Goal: Communication & Community: Answer question/provide support

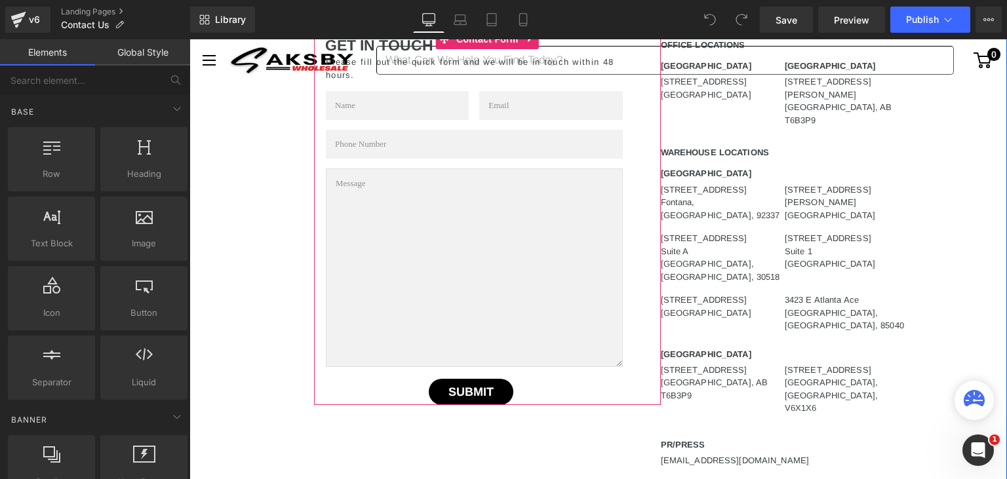
scroll to position [484, 0]
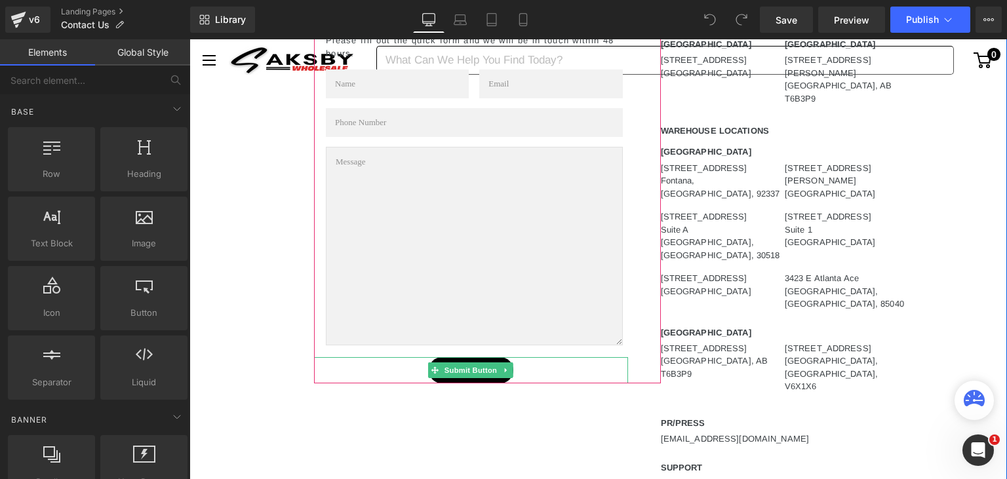
click at [328, 366] on div "SUBMIT" at bounding box center [471, 370] width 314 height 26
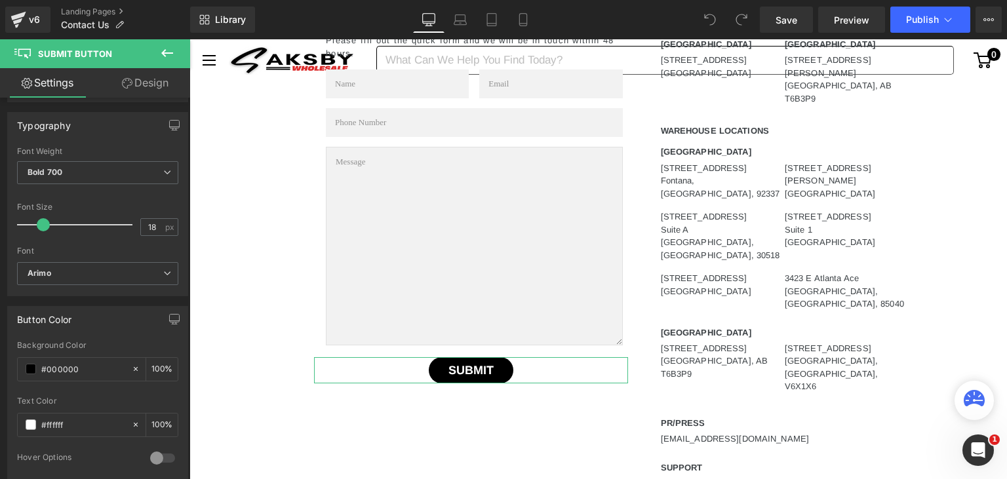
scroll to position [0, 0]
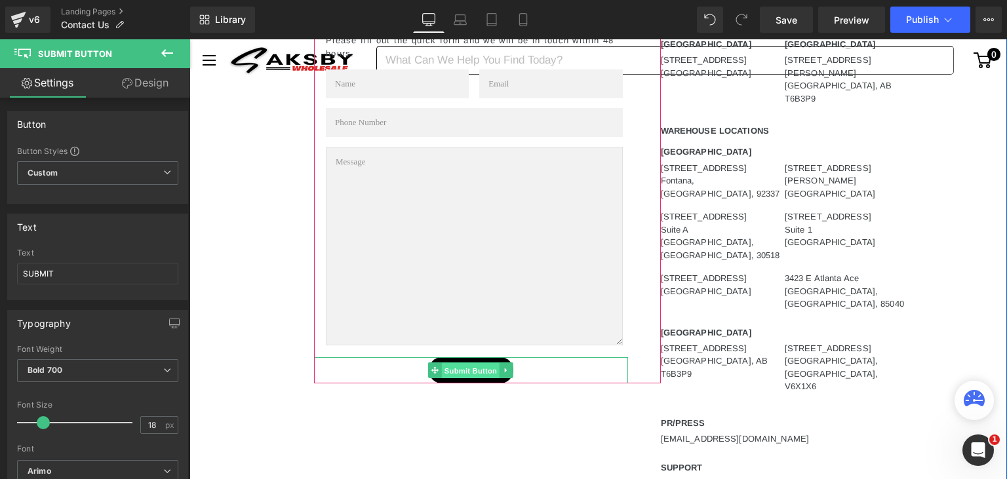
click at [461, 368] on span "Submit Button" at bounding box center [471, 371] width 58 height 16
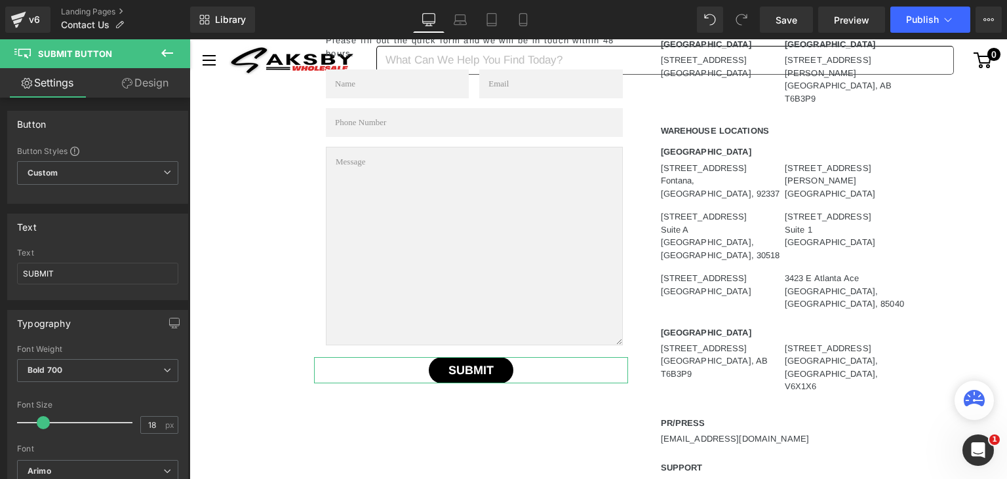
click at [127, 88] on link "Design" at bounding box center [145, 82] width 95 height 29
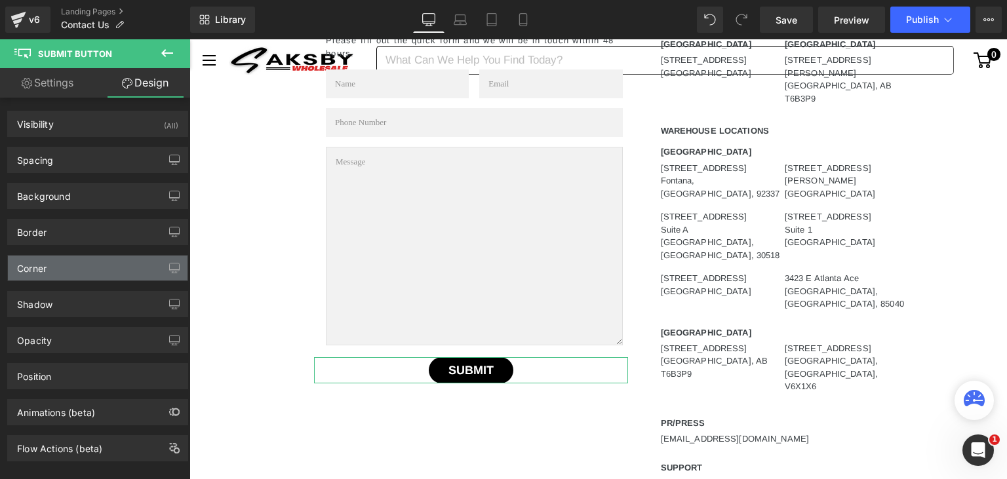
scroll to position [7, 0]
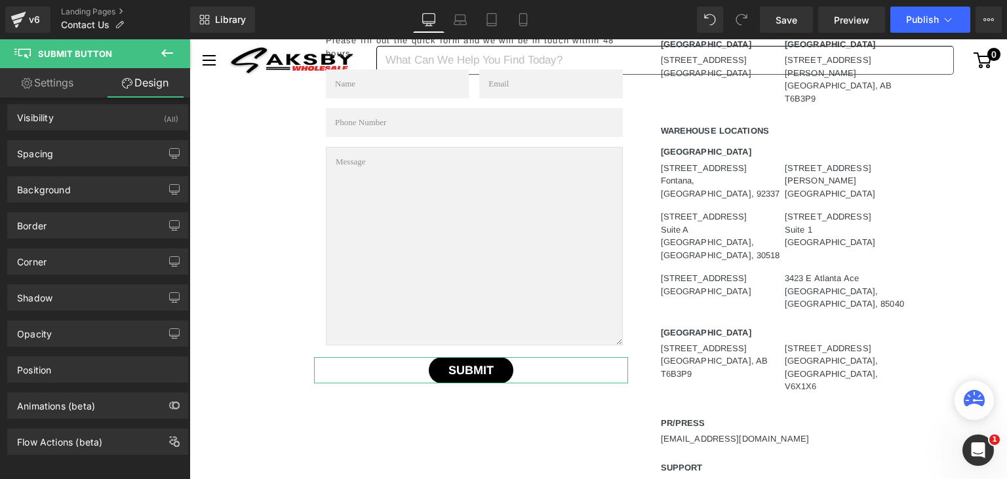
click at [42, 74] on link "Settings" at bounding box center [47, 82] width 95 height 29
type input "100"
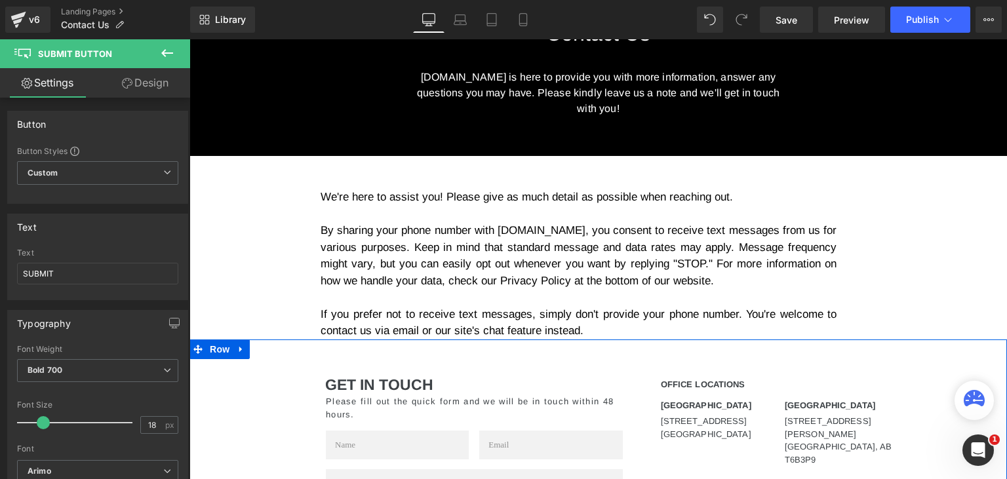
scroll to position [69, 0]
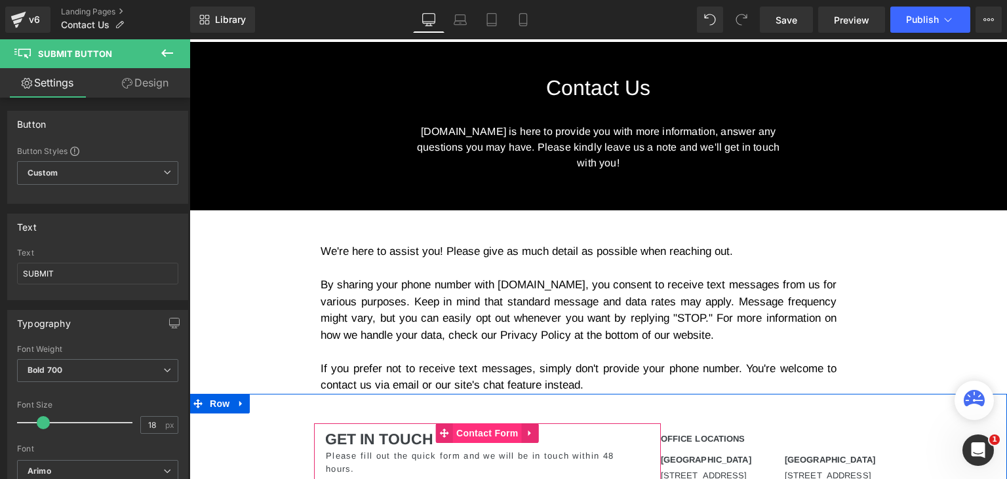
click at [485, 439] on span "Contact Form" at bounding box center [487, 433] width 69 height 20
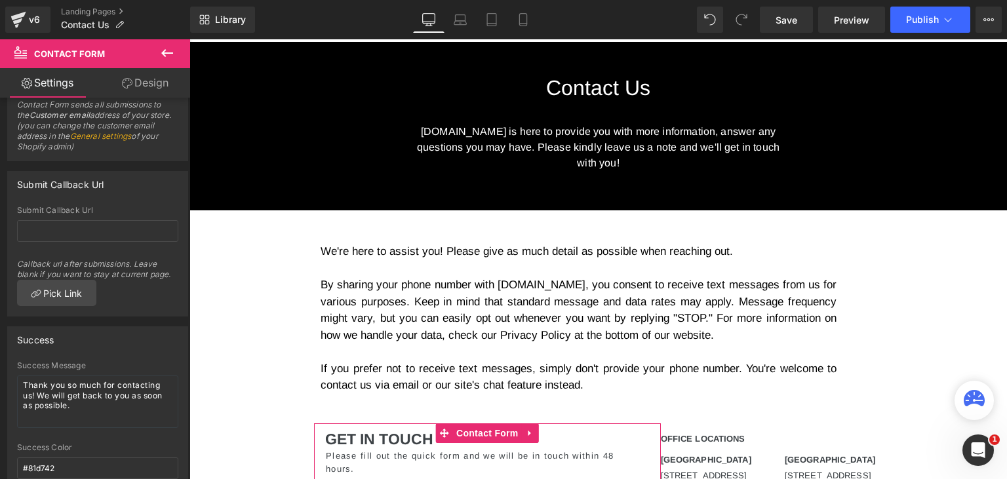
scroll to position [0, 0]
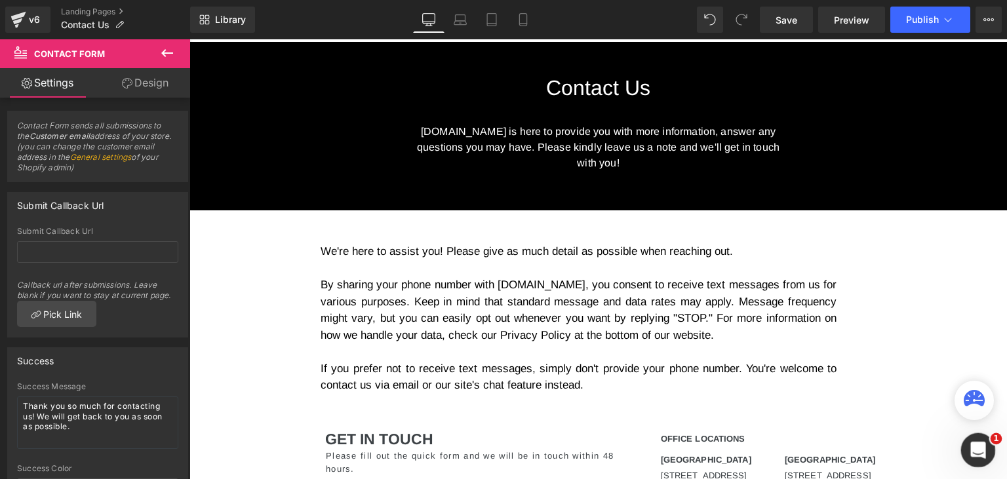
click at [980, 445] on icon "Open Intercom Messenger" at bounding box center [977, 449] width 22 height 22
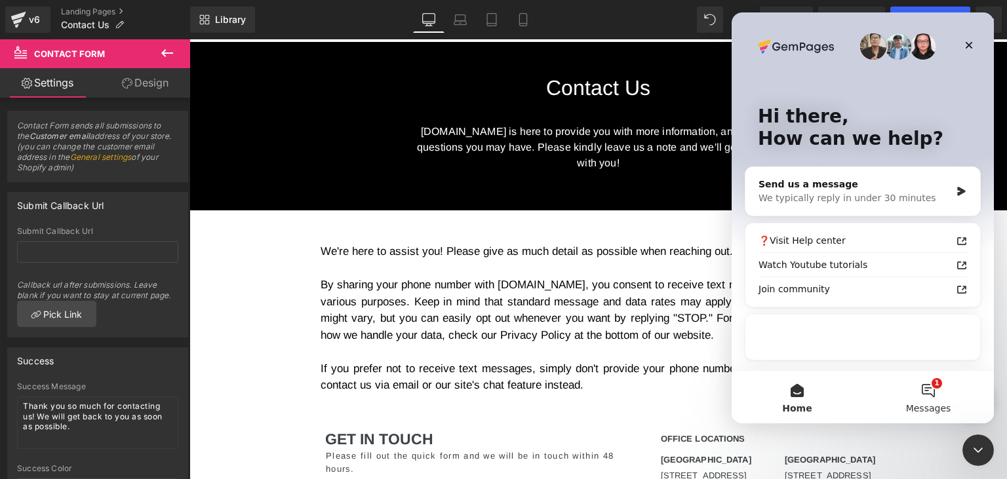
click at [923, 386] on button "1 Messages" at bounding box center [928, 397] width 131 height 52
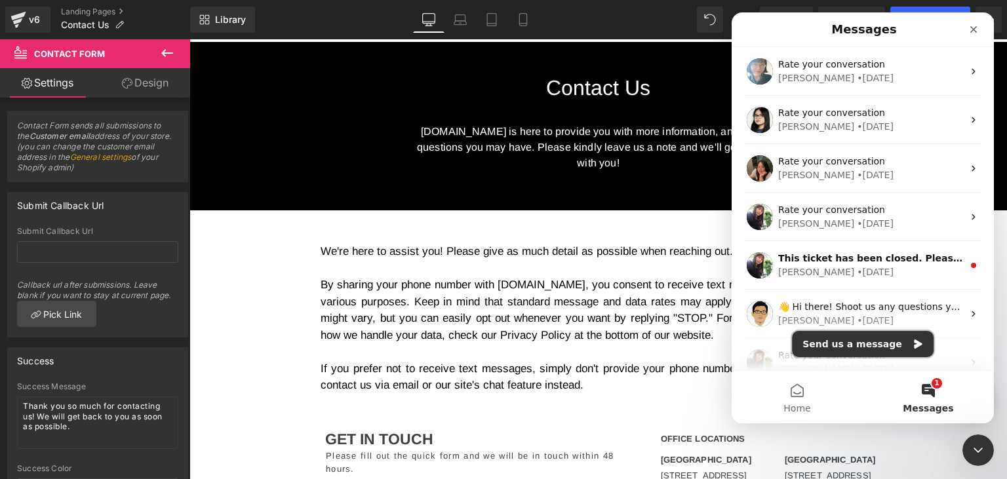
click at [865, 355] on button "Send us a message" at bounding box center [863, 344] width 142 height 26
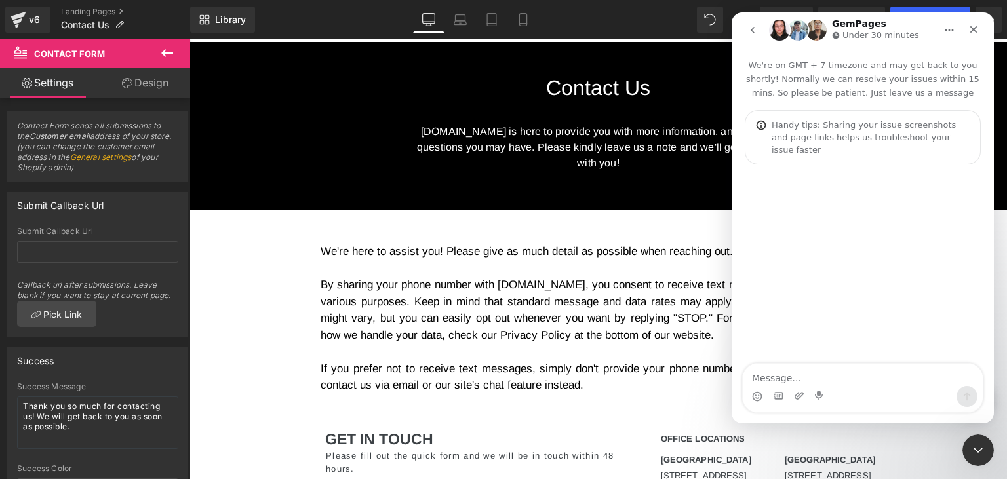
click at [863, 379] on textarea "Message…" at bounding box center [863, 375] width 240 height 22
type textarea "Not receiving contact us inquiries"
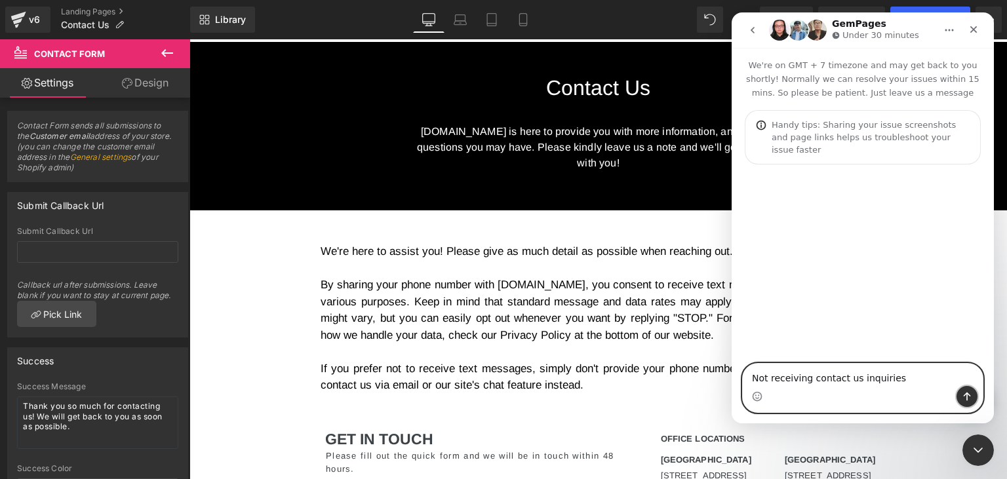
click at [961, 402] on button "Send a message…" at bounding box center [966, 396] width 21 height 21
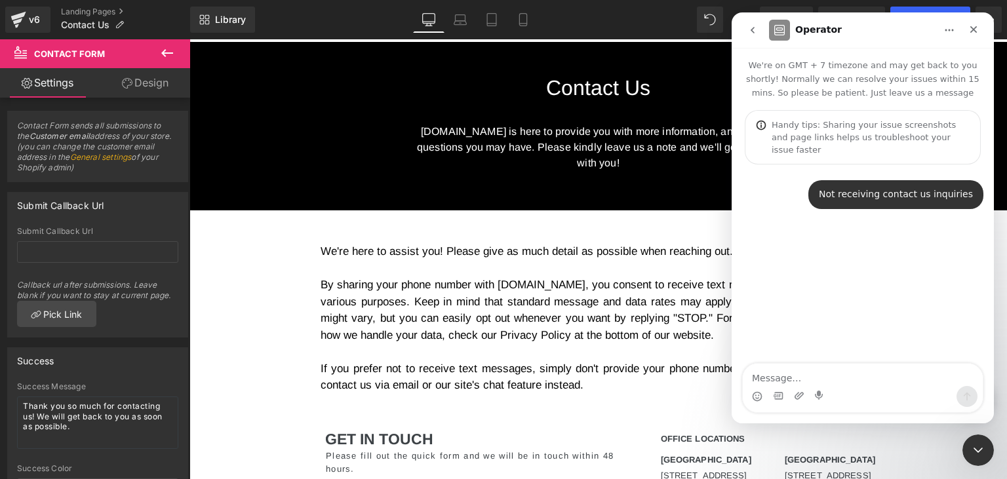
click at [485, 435] on div at bounding box center [503, 220] width 1007 height 440
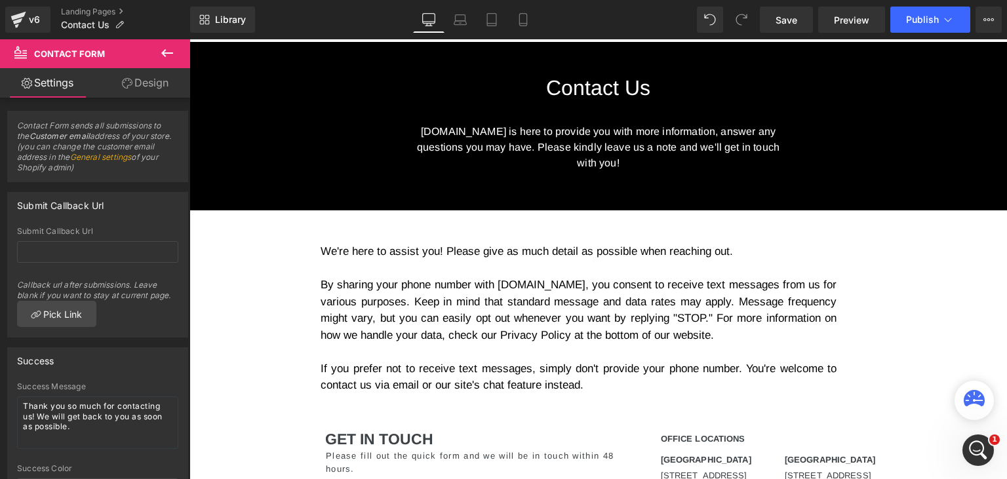
click at [470, 431] on div "Rendering Content" at bounding box center [503, 427] width 81 height 14
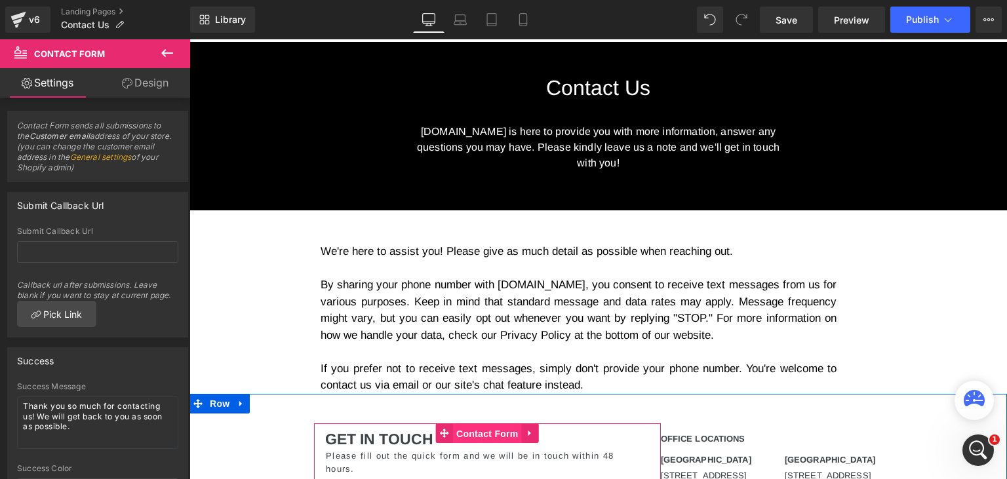
click at [475, 437] on span "Contact Form" at bounding box center [487, 434] width 69 height 20
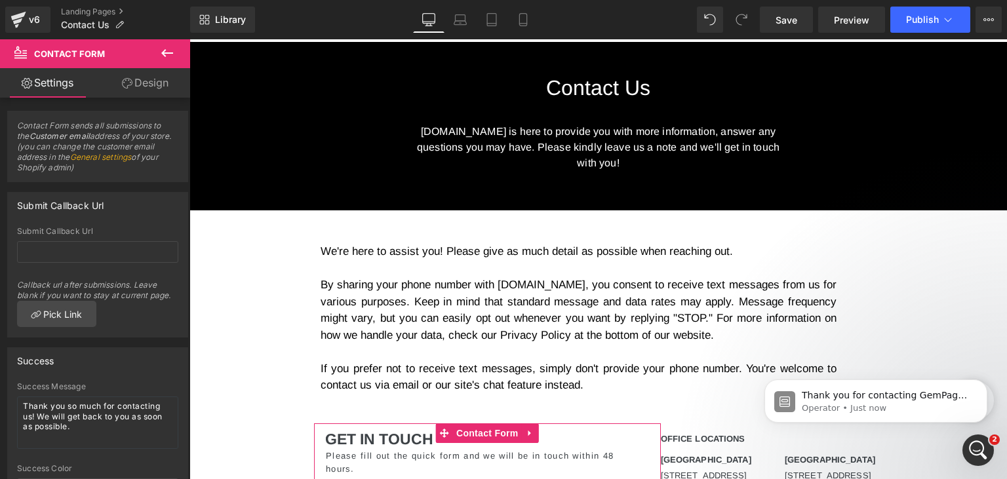
click at [95, 159] on link "General settings" at bounding box center [101, 157] width 62 height 10
click at [92, 159] on link "General settings" at bounding box center [101, 157] width 62 height 10
click at [96, 161] on link "General settings" at bounding box center [101, 157] width 62 height 10
click at [846, 404] on p "Operator • Just now" at bounding box center [886, 408] width 169 height 12
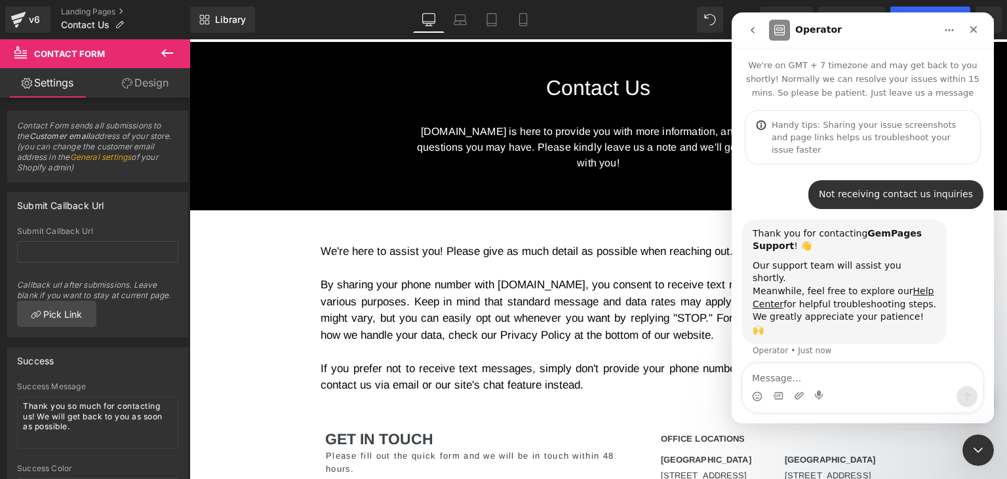
click at [86, 159] on div at bounding box center [503, 220] width 1007 height 440
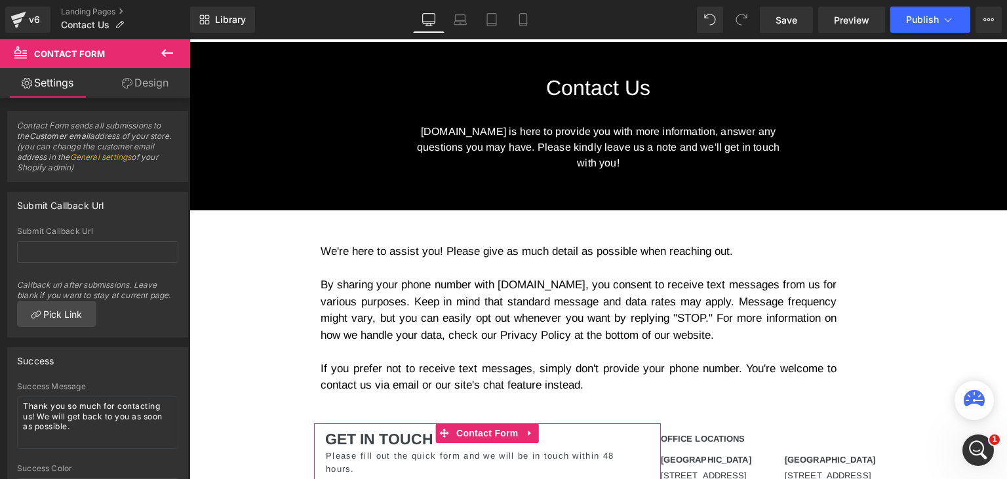
click at [88, 158] on link "General settings" at bounding box center [101, 157] width 62 height 10
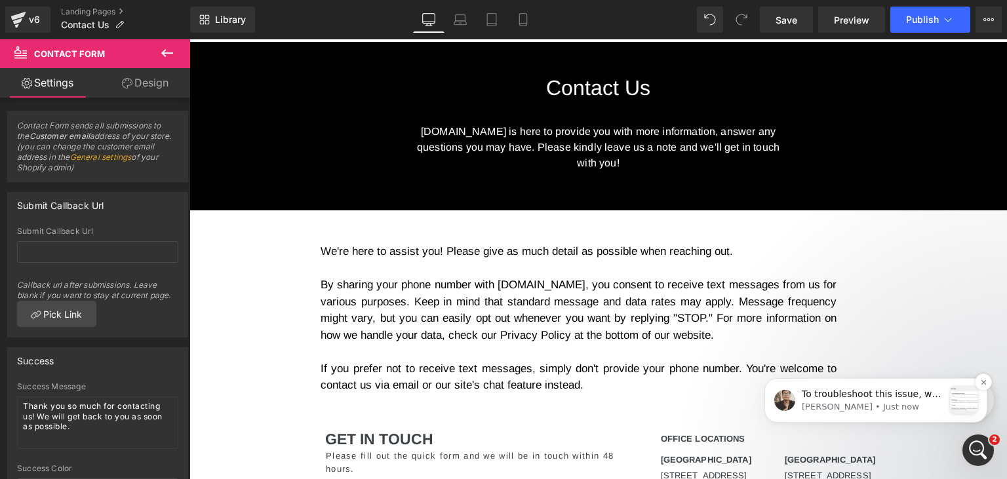
click at [831, 401] on p "To troubleshoot this issue, we would like to have temporary access to your stor…" at bounding box center [873, 394] width 142 height 13
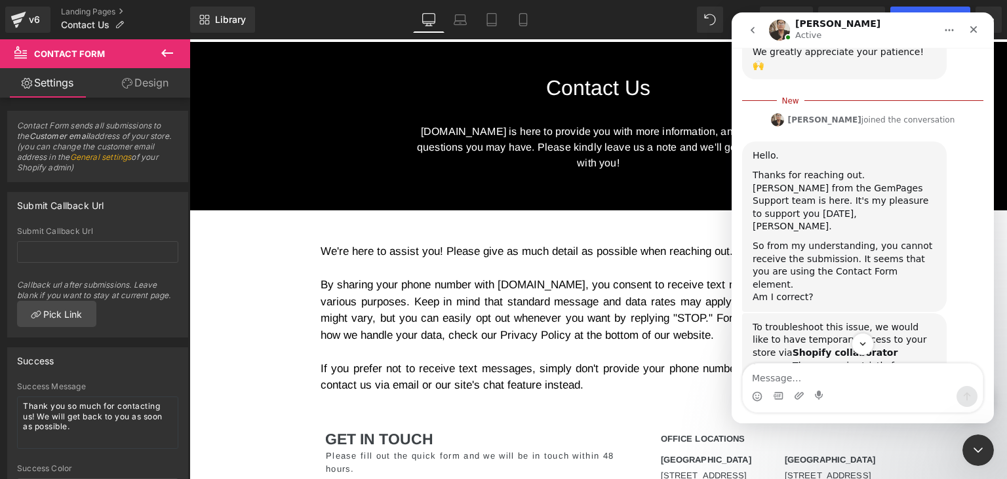
scroll to position [397, 0]
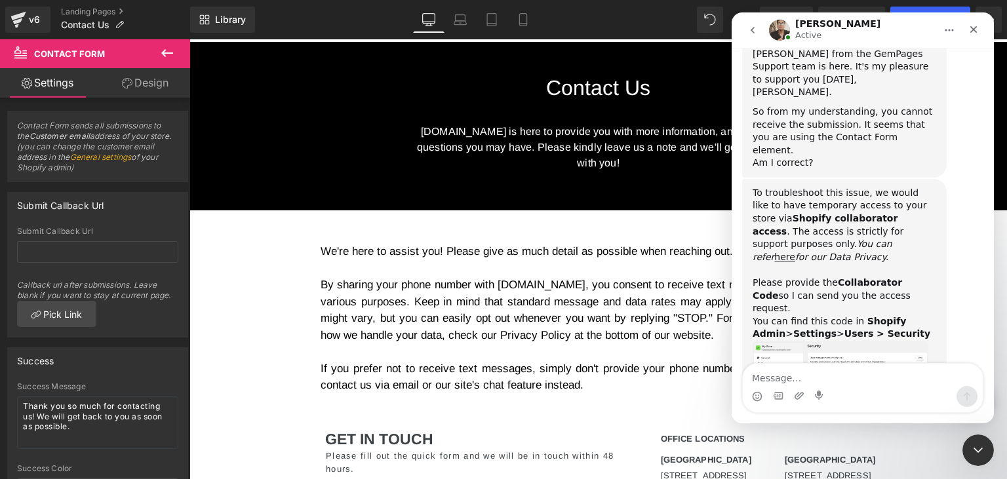
click at [852, 341] on img "Ken says…" at bounding box center [841, 375] width 176 height 69
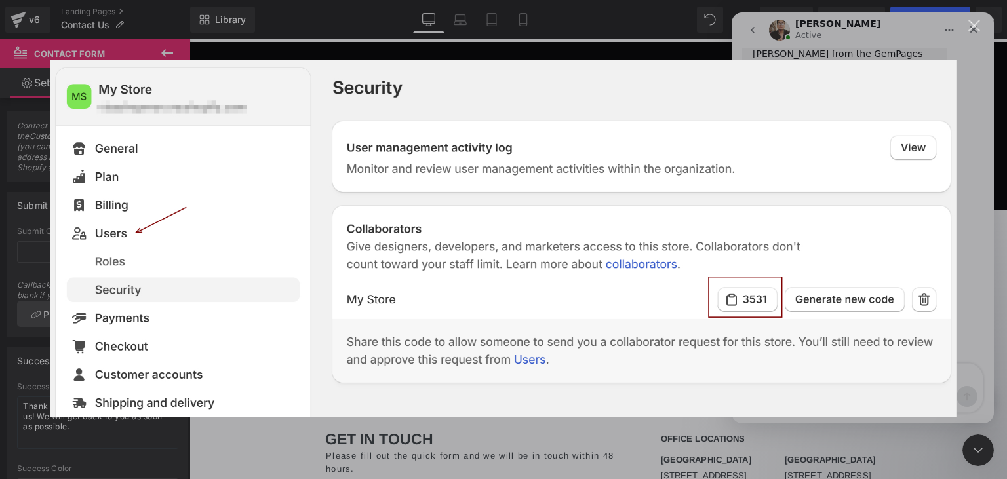
scroll to position [0, 0]
click at [968, 380] on div "Intercom messenger" at bounding box center [503, 239] width 1007 height 479
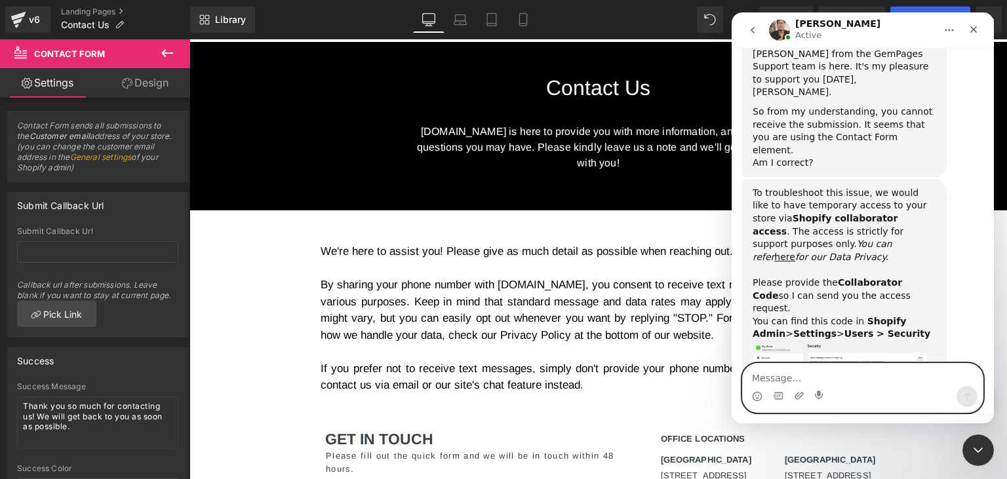
click at [865, 382] on textarea "Message…" at bounding box center [863, 375] width 240 height 22
paste textarea "1846"
type textarea "1846"
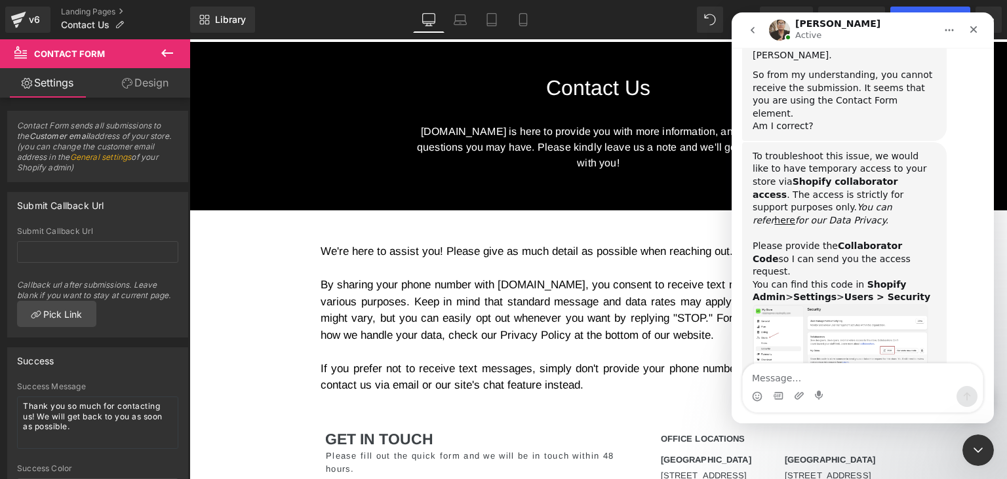
scroll to position [652, 0]
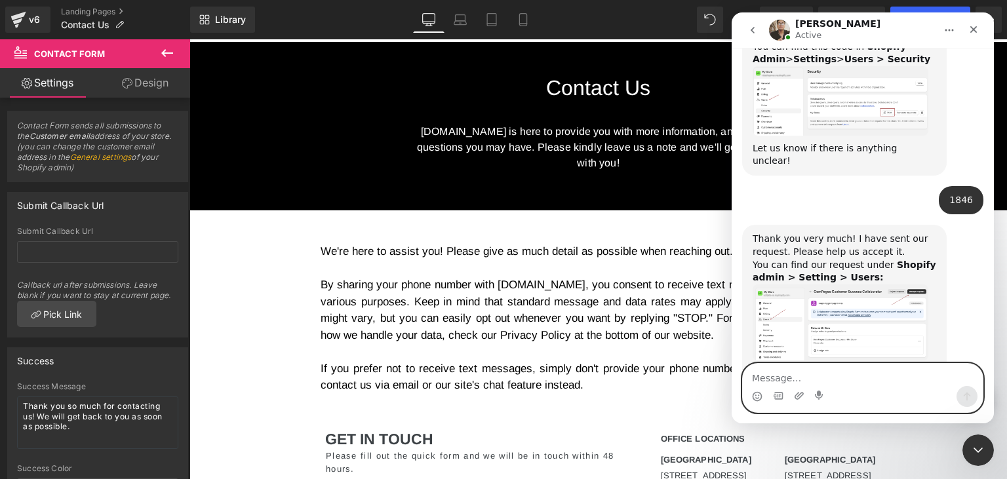
click at [811, 379] on textarea "Message…" at bounding box center [863, 375] width 240 height 22
type textarea "Granted"
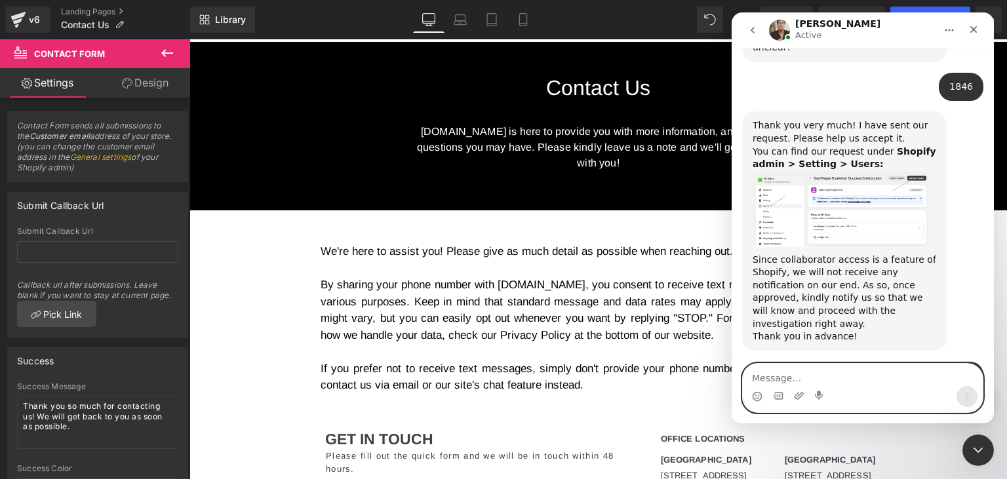
scroll to position [768, 0]
click at [774, 376] on textarea "Message…" at bounding box center [863, 375] width 240 height 22
click at [842, 378] on textarea "Message…" at bounding box center [863, 375] width 240 height 22
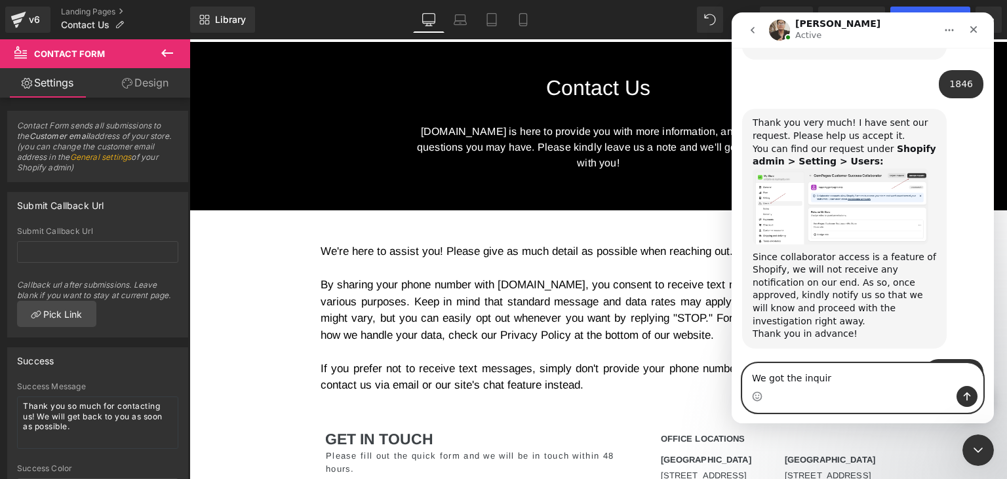
type textarea "We got the inquiry"
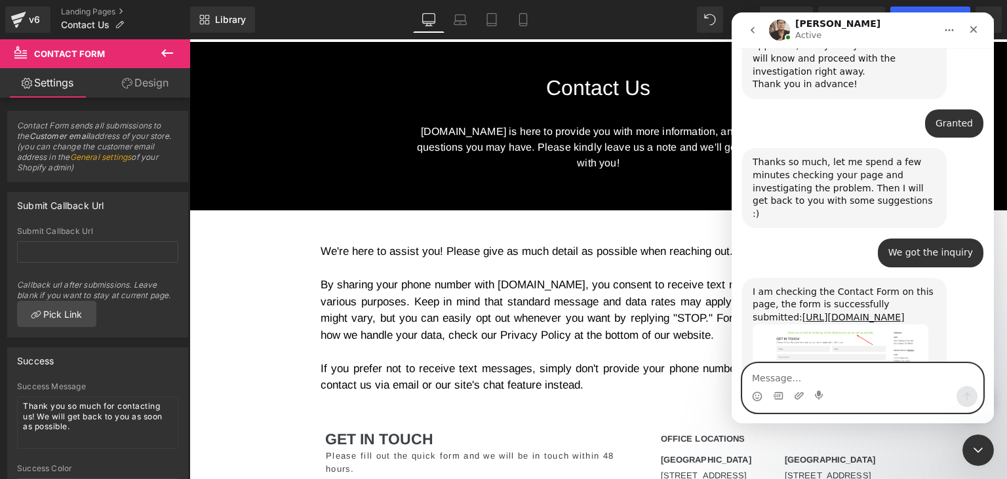
scroll to position [1103, 0]
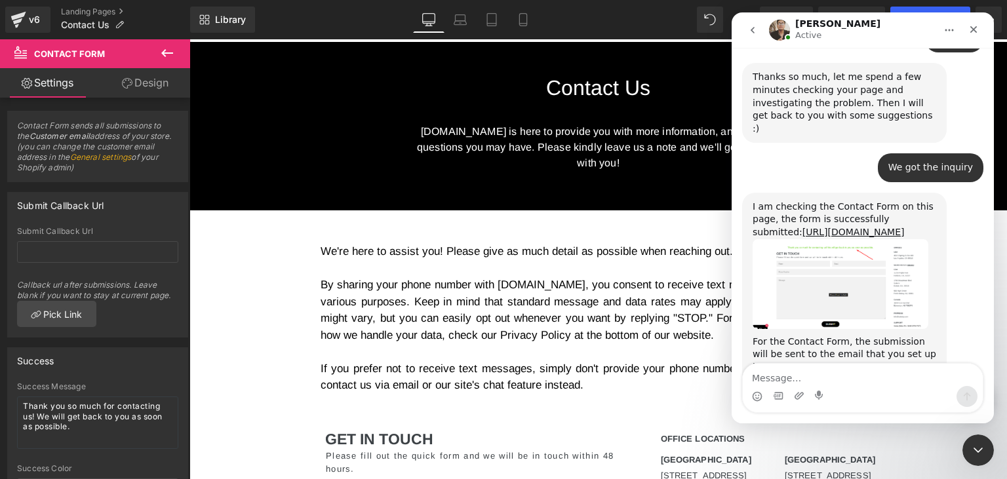
click at [823, 374] on img "Ken says…" at bounding box center [841, 412] width 176 height 77
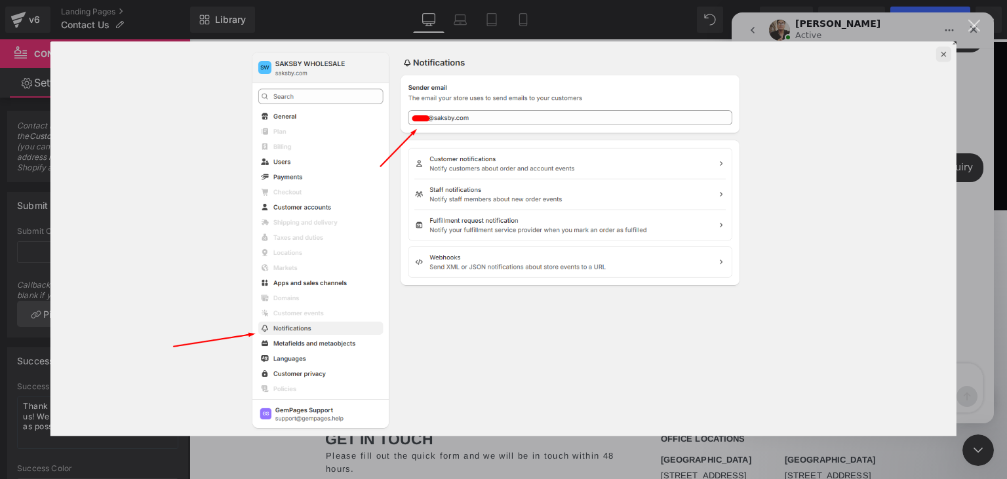
click at [968, 271] on div "Intercom messenger" at bounding box center [503, 239] width 1007 height 479
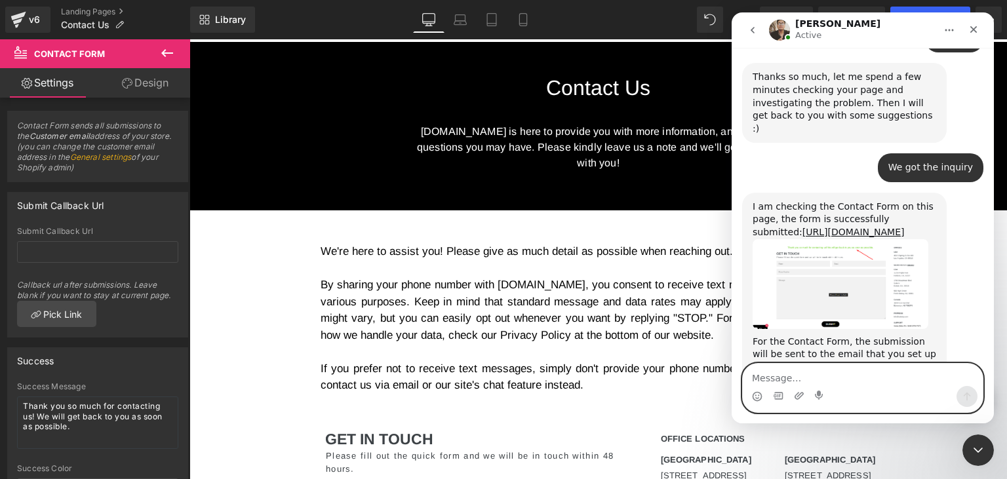
click at [785, 376] on textarea "Message…" at bounding box center [863, 375] width 240 height 22
type textarea "Yes, I see it now"
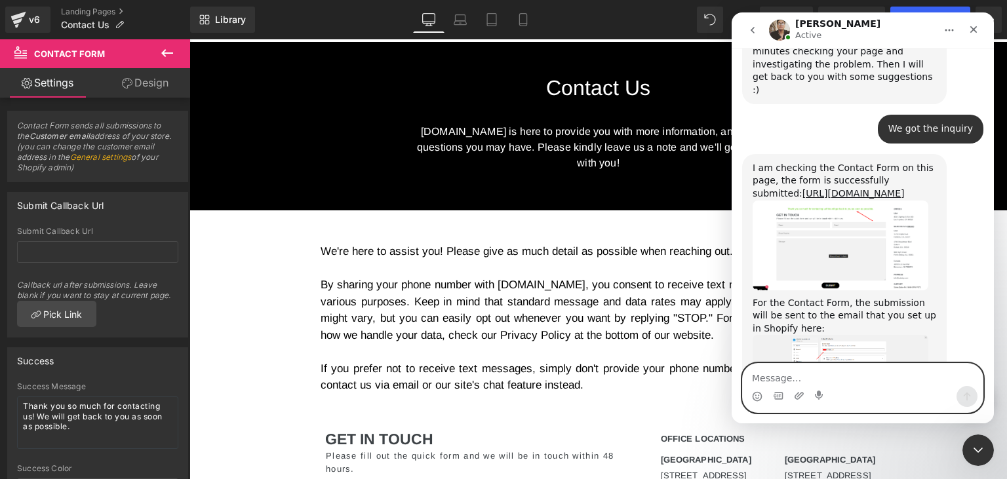
scroll to position [1057, 0]
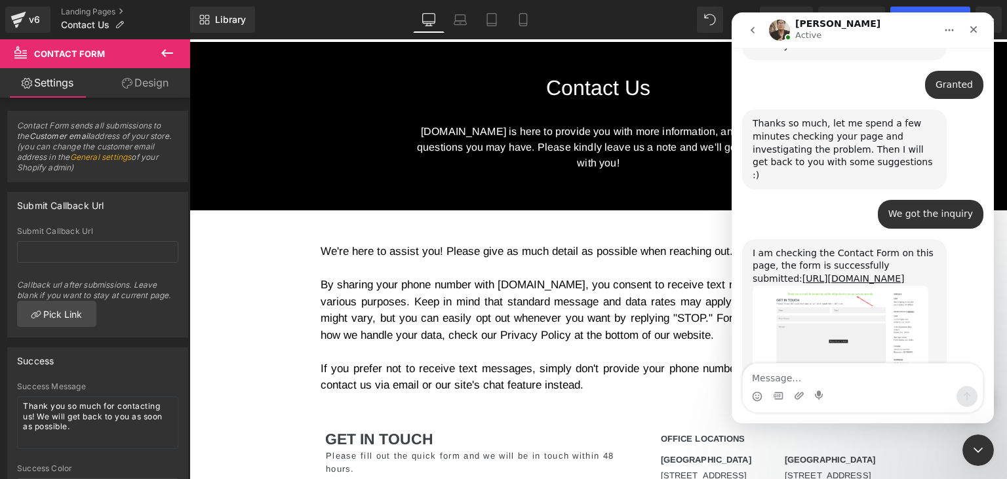
click at [798, 286] on img "Ken says…" at bounding box center [841, 331] width 176 height 90
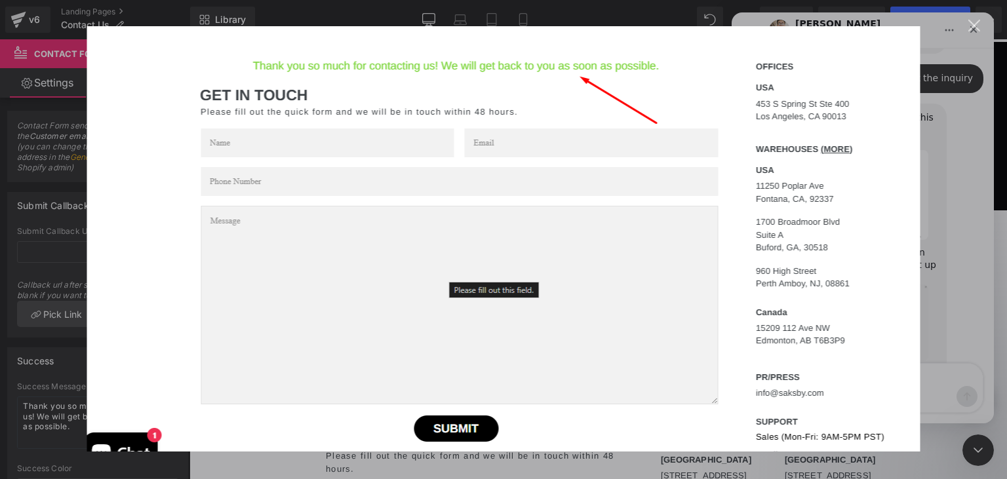
scroll to position [1193, 0]
click at [968, 212] on div "Intercom messenger" at bounding box center [503, 239] width 1007 height 479
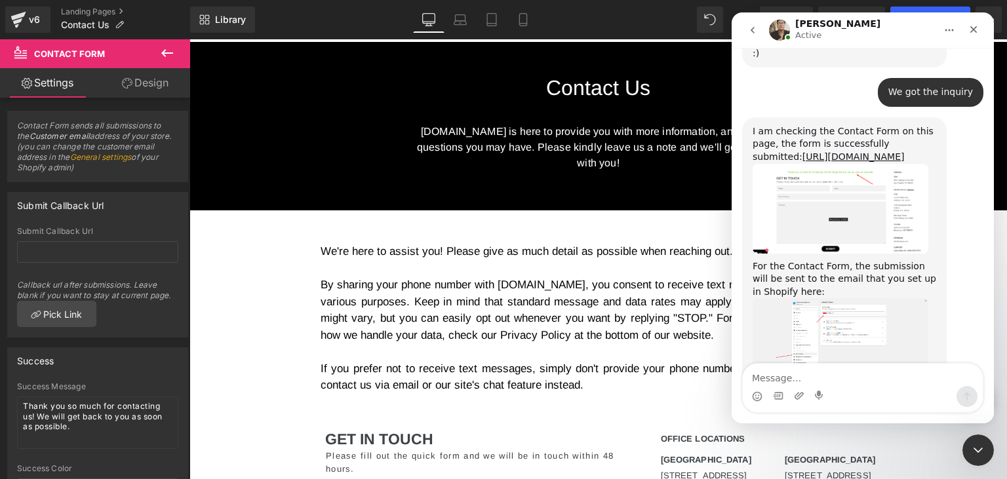
scroll to position [1181, 0]
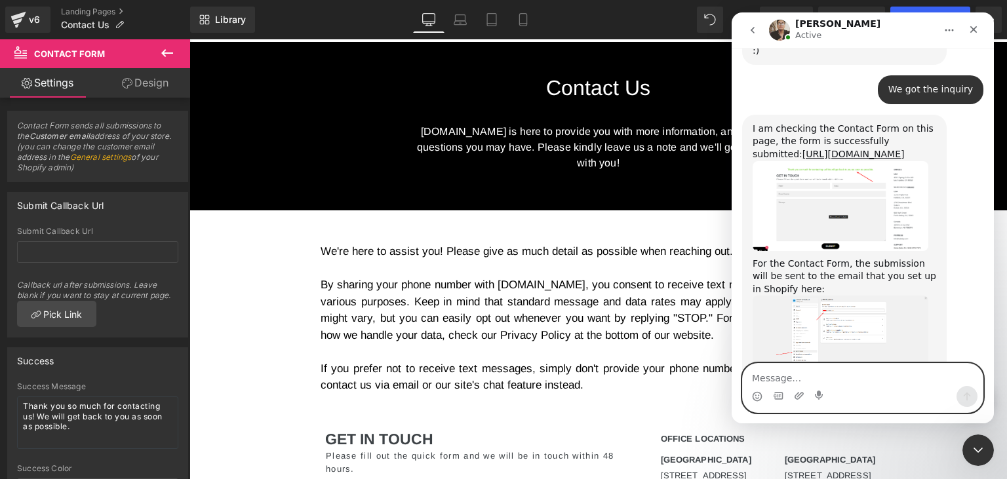
click at [762, 372] on textarea "Message…" at bounding box center [863, 375] width 240 height 22
type textarea "No, that would be it"
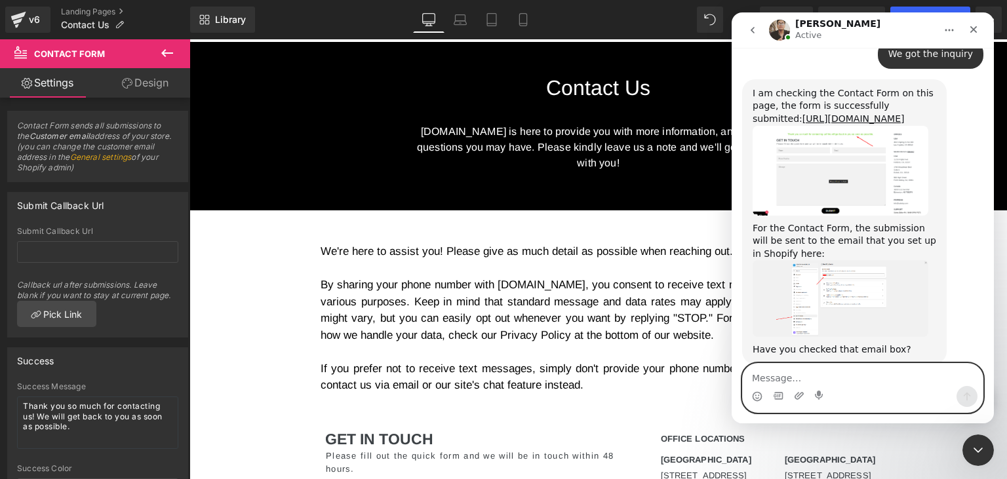
scroll to position [1220, 0]
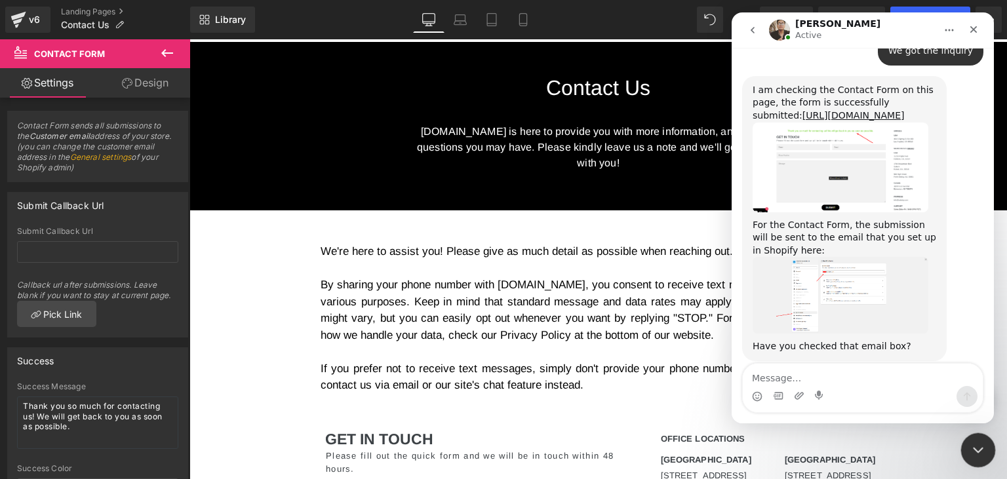
click at [975, 452] on icon "Close Intercom Messenger" at bounding box center [976, 449] width 16 height 16
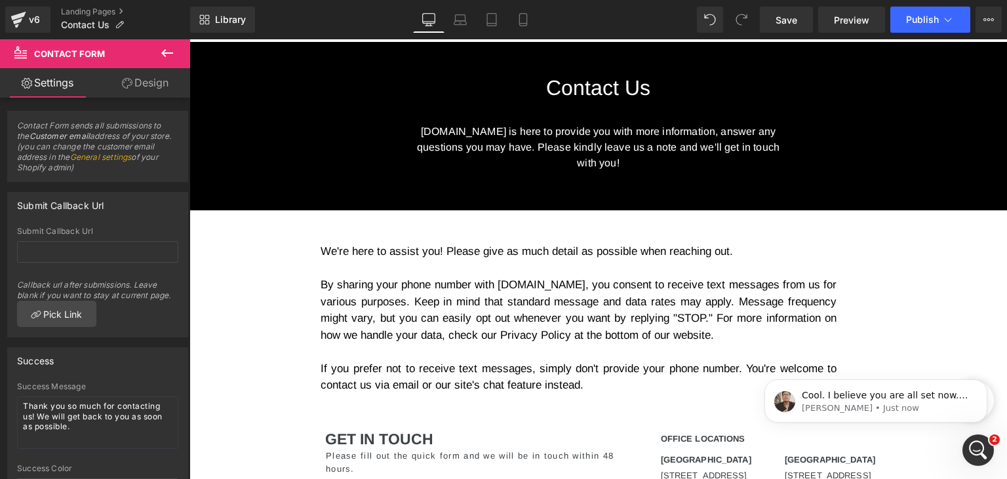
scroll to position [0, 0]
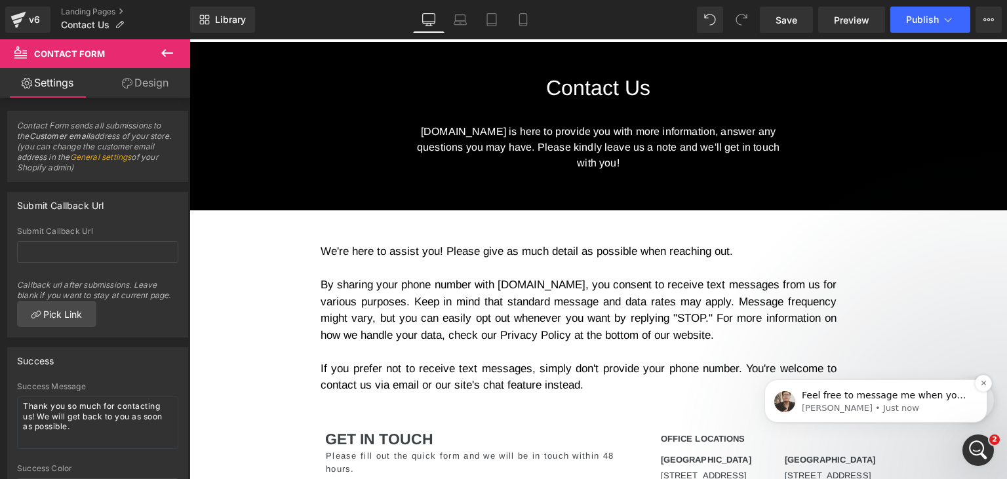
click at [845, 391] on p "Feel free to message me when you share the comment 😍" at bounding box center [886, 395] width 169 height 13
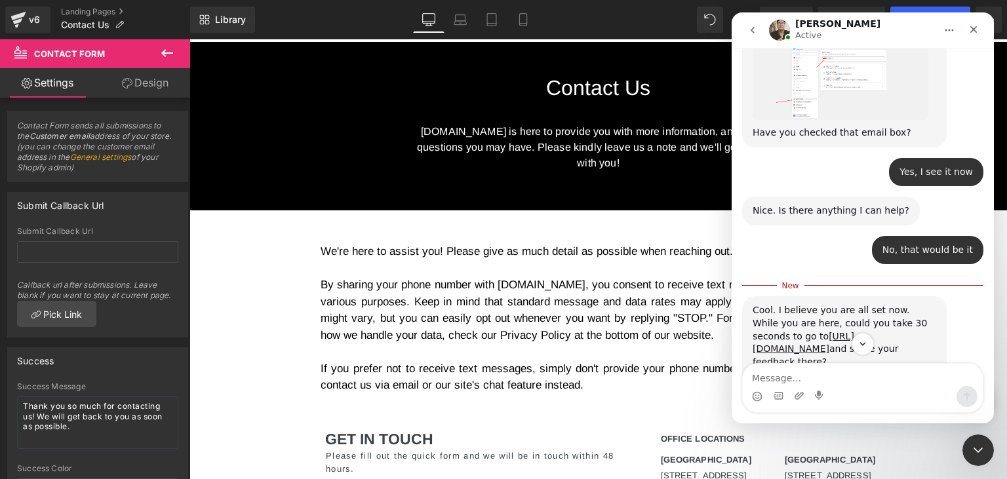
scroll to position [1433, 0]
click at [979, 452] on icon "Close Intercom Messenger" at bounding box center [976, 449] width 16 height 16
